Goal: Ask a question

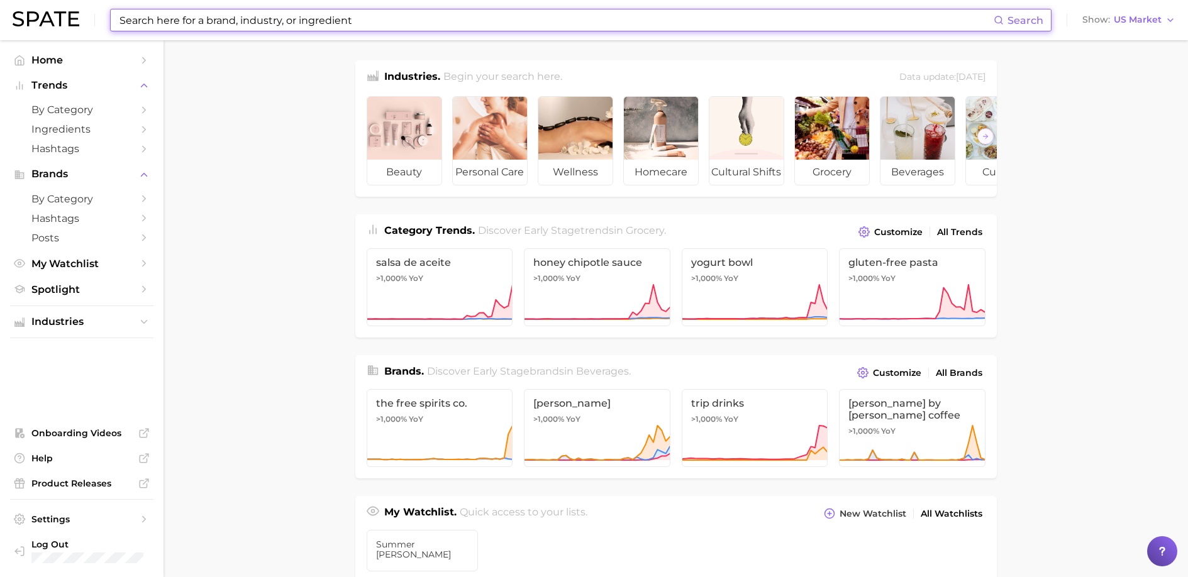
click at [173, 23] on input at bounding box center [555, 19] width 875 height 21
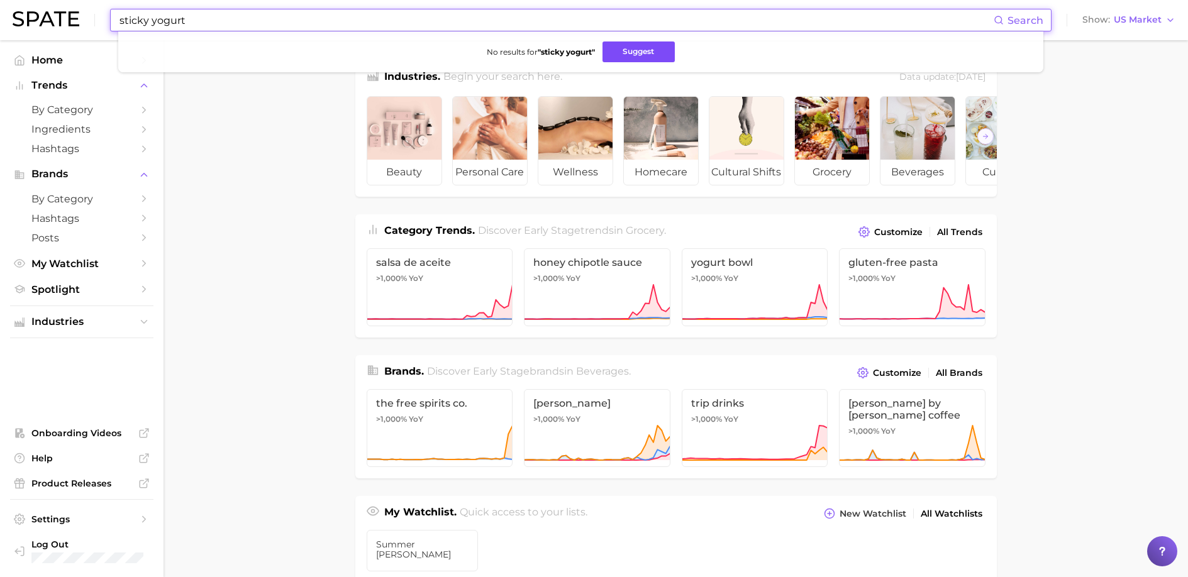
type input "sticky yogurt"
click at [646, 48] on button "Suggest" at bounding box center [638, 52] width 72 height 21
